Goal: Task Accomplishment & Management: Manage account settings

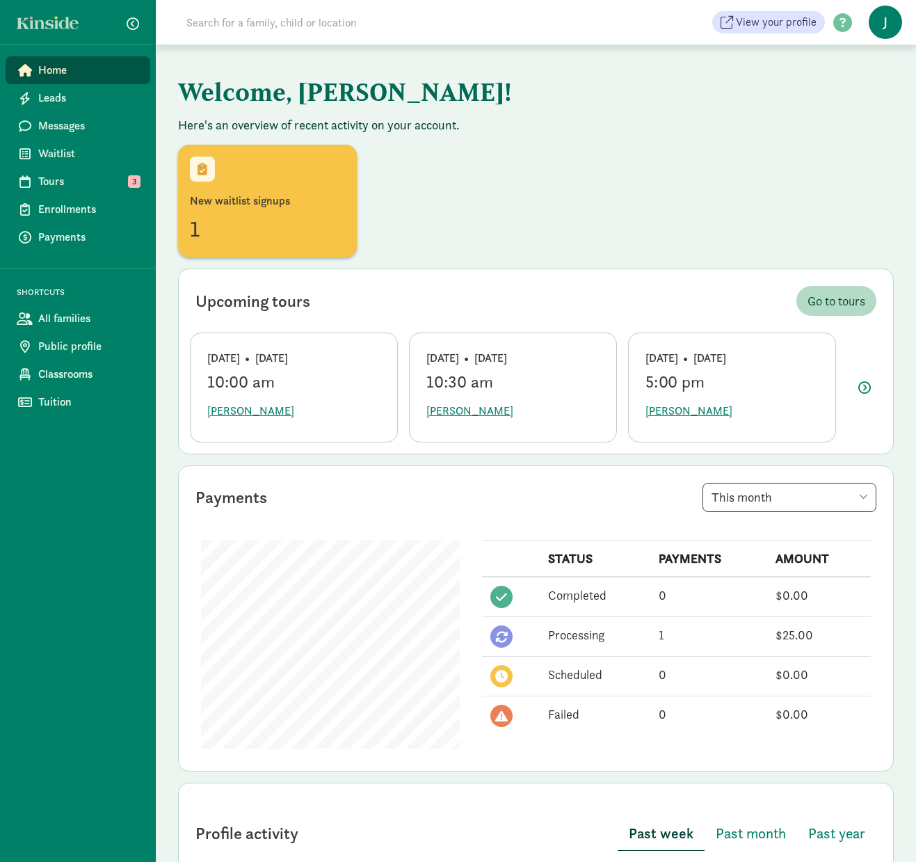
click at [298, 24] on input at bounding box center [373, 22] width 390 height 28
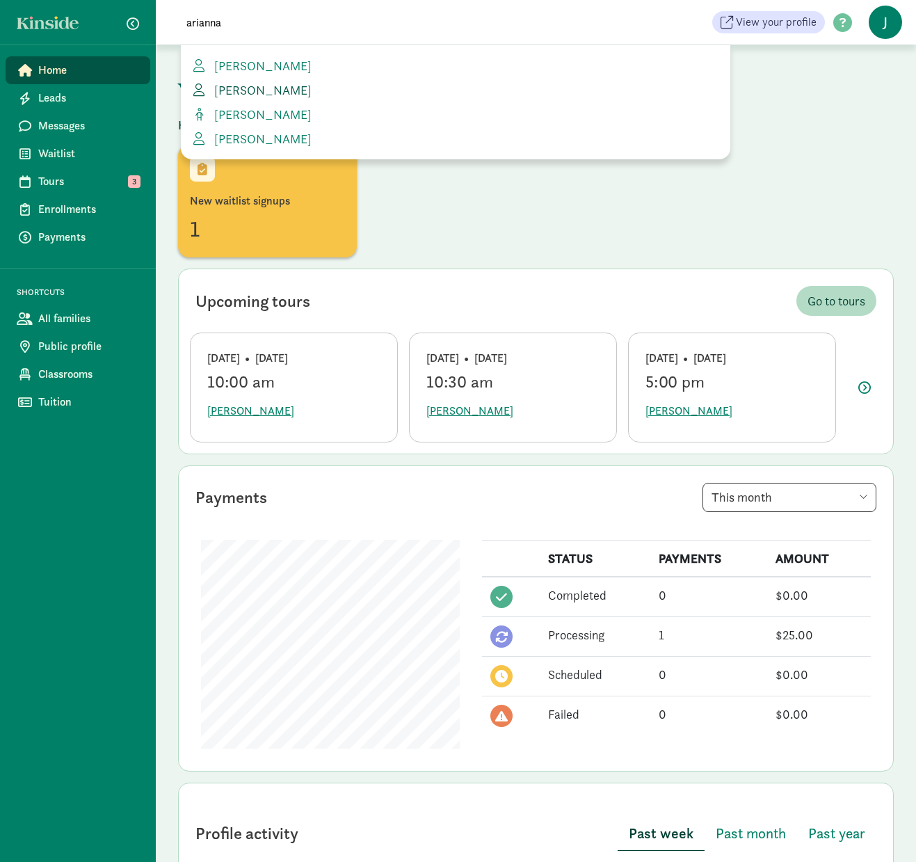
type input "arianna"
click at [298, 86] on span "ARIANNA MCKINLEY" at bounding box center [260, 90] width 103 height 16
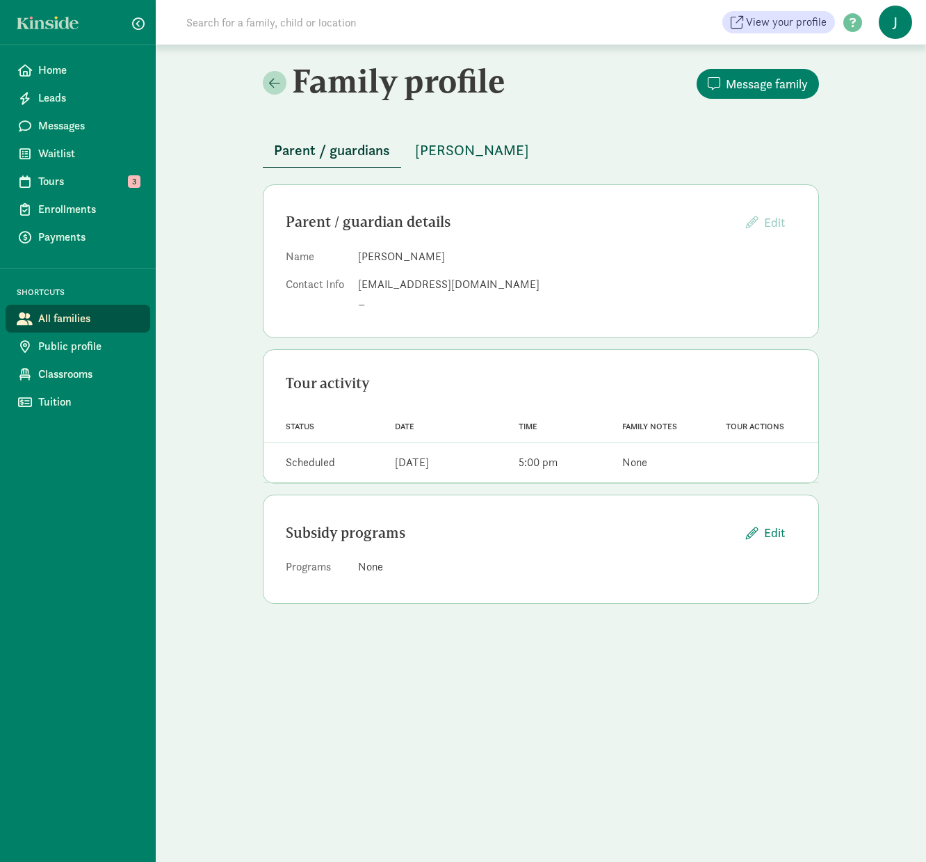
click at [466, 147] on span "MECHAI MCKINLEY" at bounding box center [472, 150] width 114 height 22
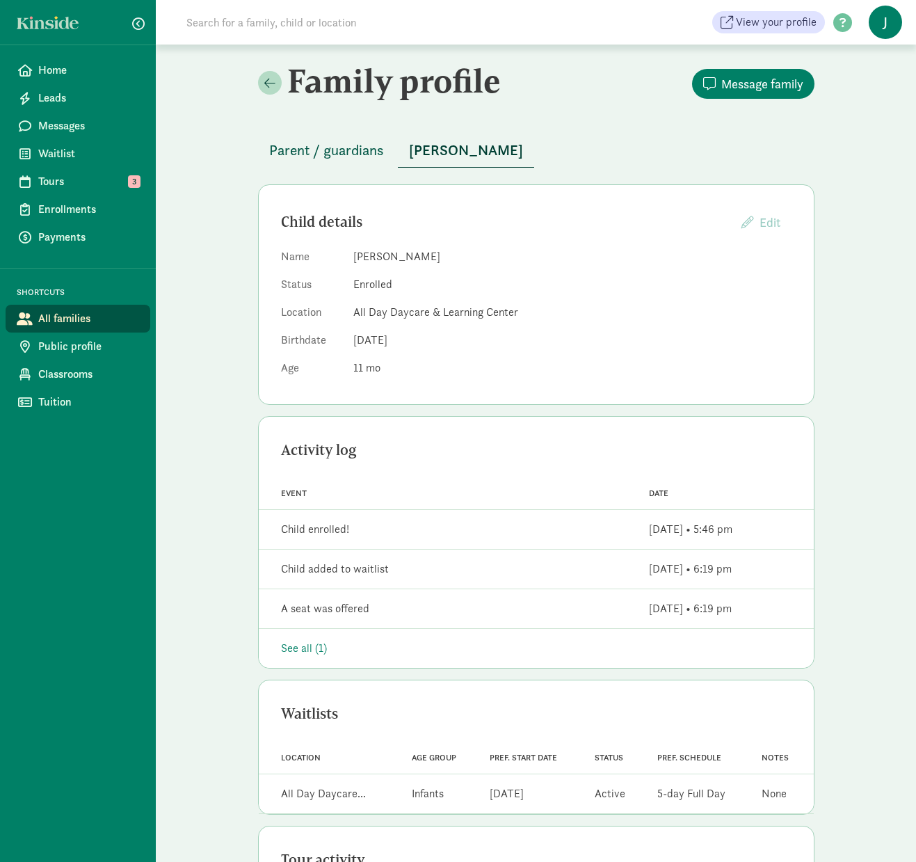
click at [365, 145] on span "Parent / guardians" at bounding box center [326, 150] width 115 height 22
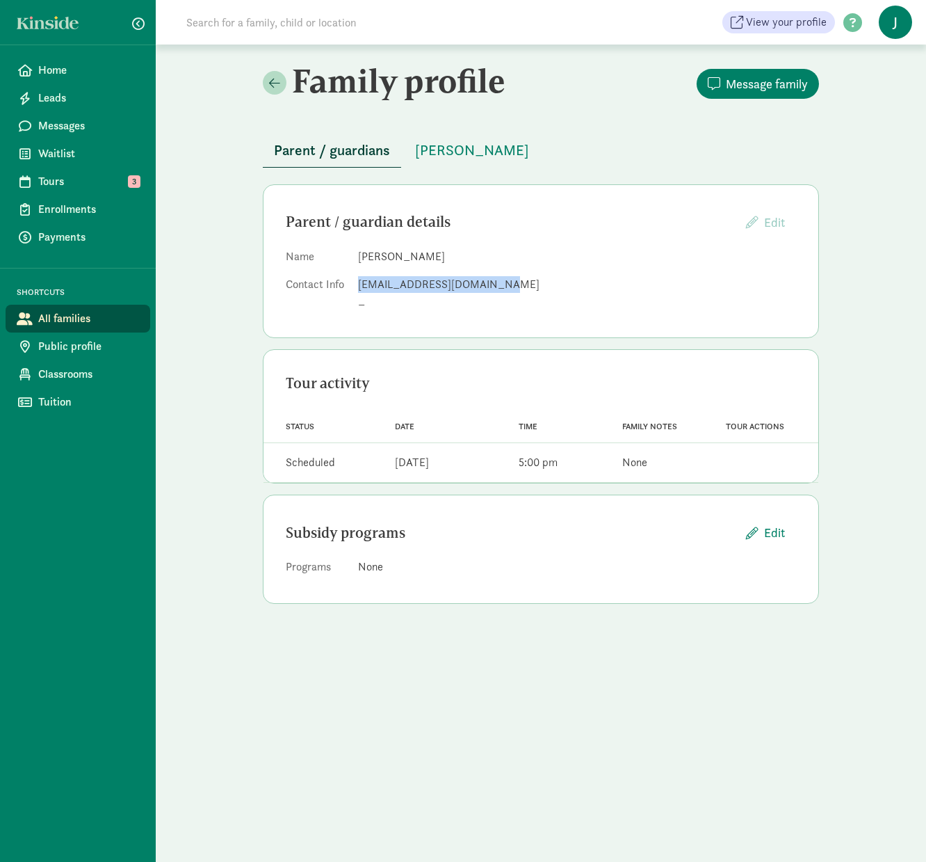
drag, startPoint x: 358, startPoint y: 283, endPoint x: 497, endPoint y: 289, distance: 139.2
click at [497, 289] on div "amckinley0924@outlook.com" at bounding box center [577, 284] width 438 height 17
copy div "amckinley0924@outlook.com"
click at [891, 19] on span "J" at bounding box center [895, 22] width 33 height 33
click at [878, 65] on link "Logout" at bounding box center [884, 71] width 56 height 17
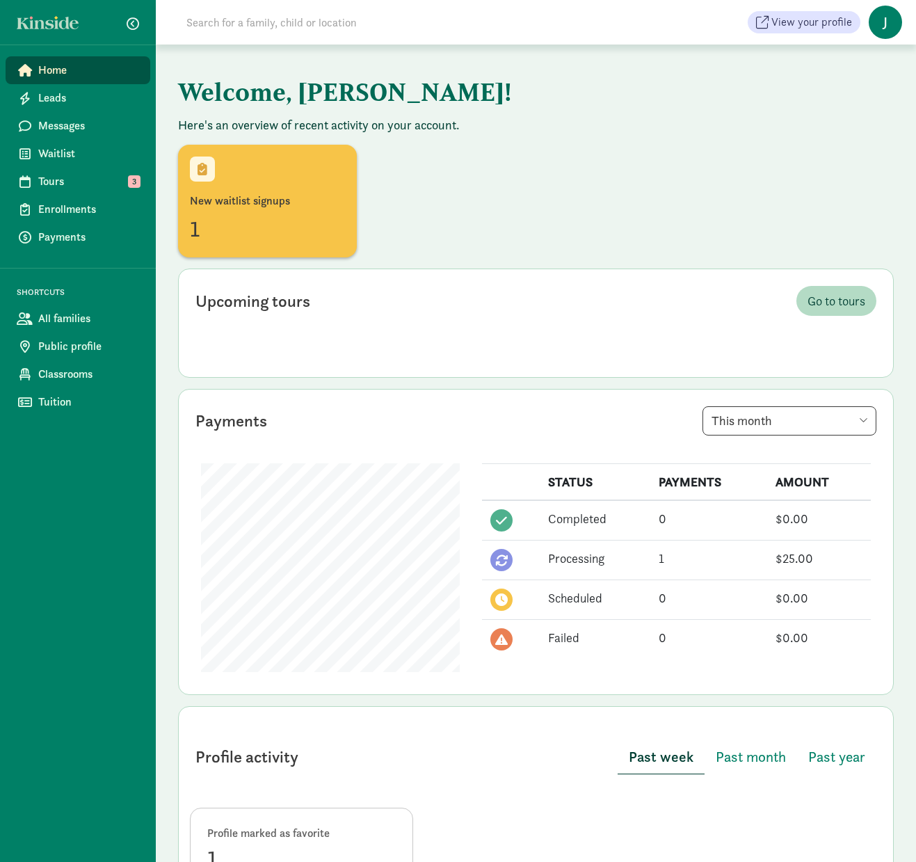
click at [887, 27] on span "J" at bounding box center [884, 22] width 33 height 33
click at [877, 71] on link "Logout" at bounding box center [874, 71] width 56 height 17
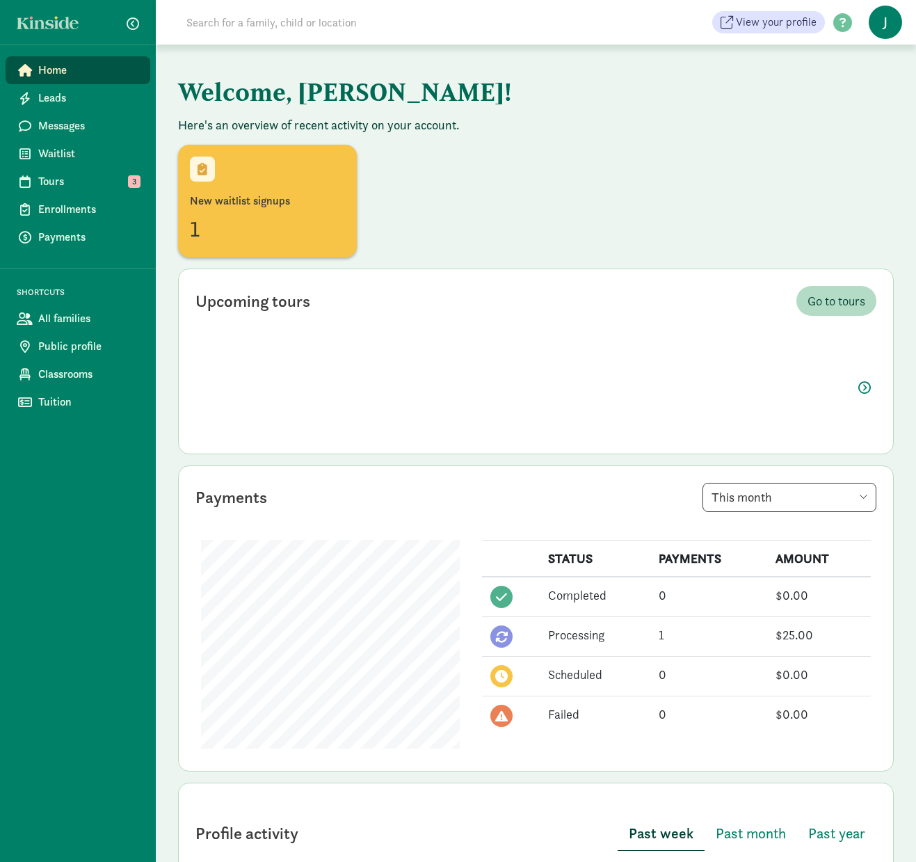
click at [880, 21] on span "J" at bounding box center [884, 22] width 33 height 33
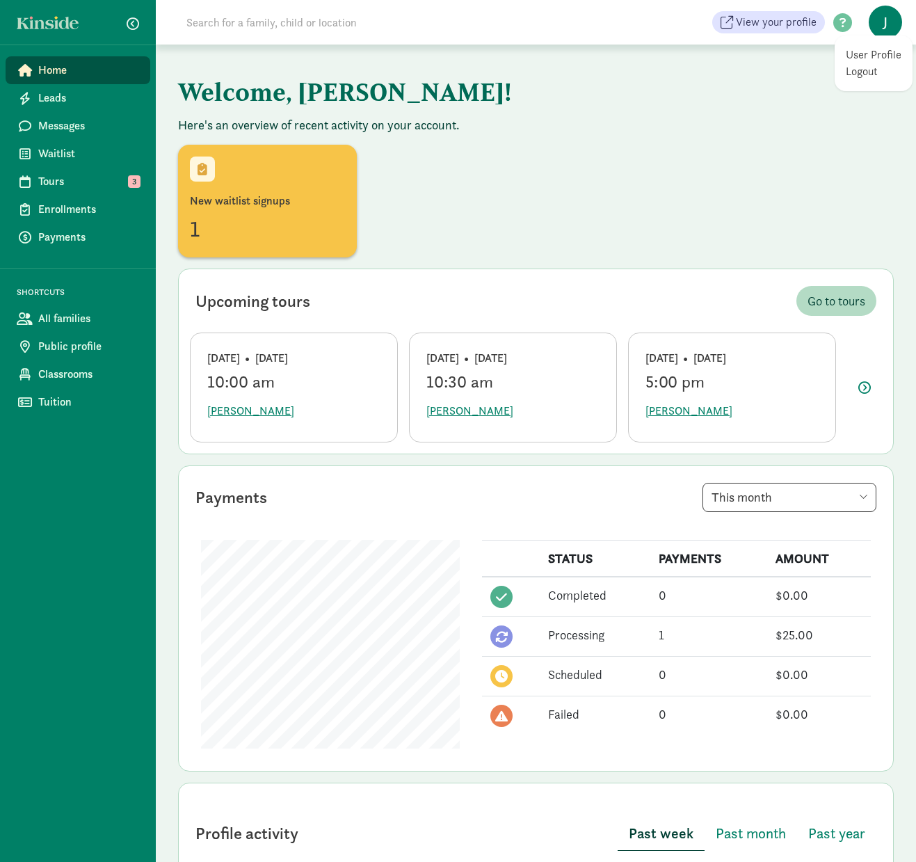
click at [862, 75] on link "Logout" at bounding box center [874, 71] width 56 height 17
click at [889, 19] on span "J" at bounding box center [884, 22] width 33 height 33
click at [884, 67] on link "Logout" at bounding box center [874, 71] width 56 height 17
